Goal: Task Accomplishment & Management: Manage account settings

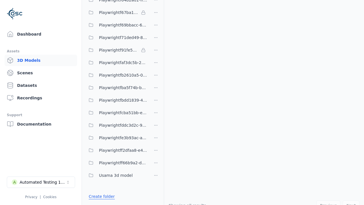
click at [100, 196] on link "Create folder" at bounding box center [102, 197] width 26 height 6
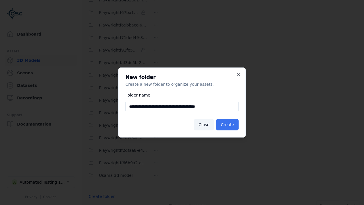
type input "**********"
click at [228, 125] on button "Create" at bounding box center [227, 124] width 22 height 11
